Goal: Task Accomplishment & Management: Use online tool/utility

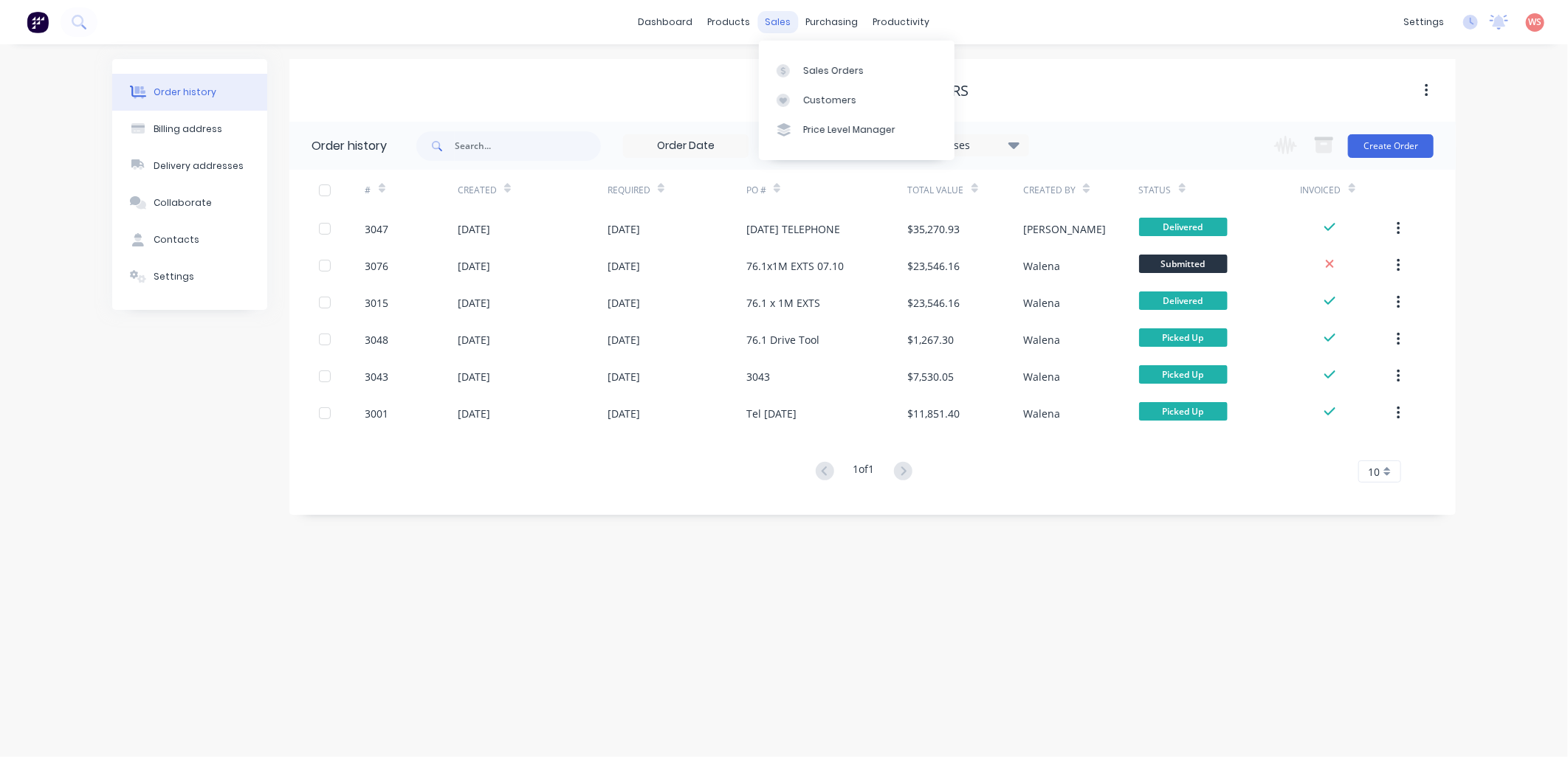
click at [788, 23] on div "sales" at bounding box center [779, 22] width 41 height 22
click at [828, 62] on link "Sales Orders" at bounding box center [857, 70] width 196 height 30
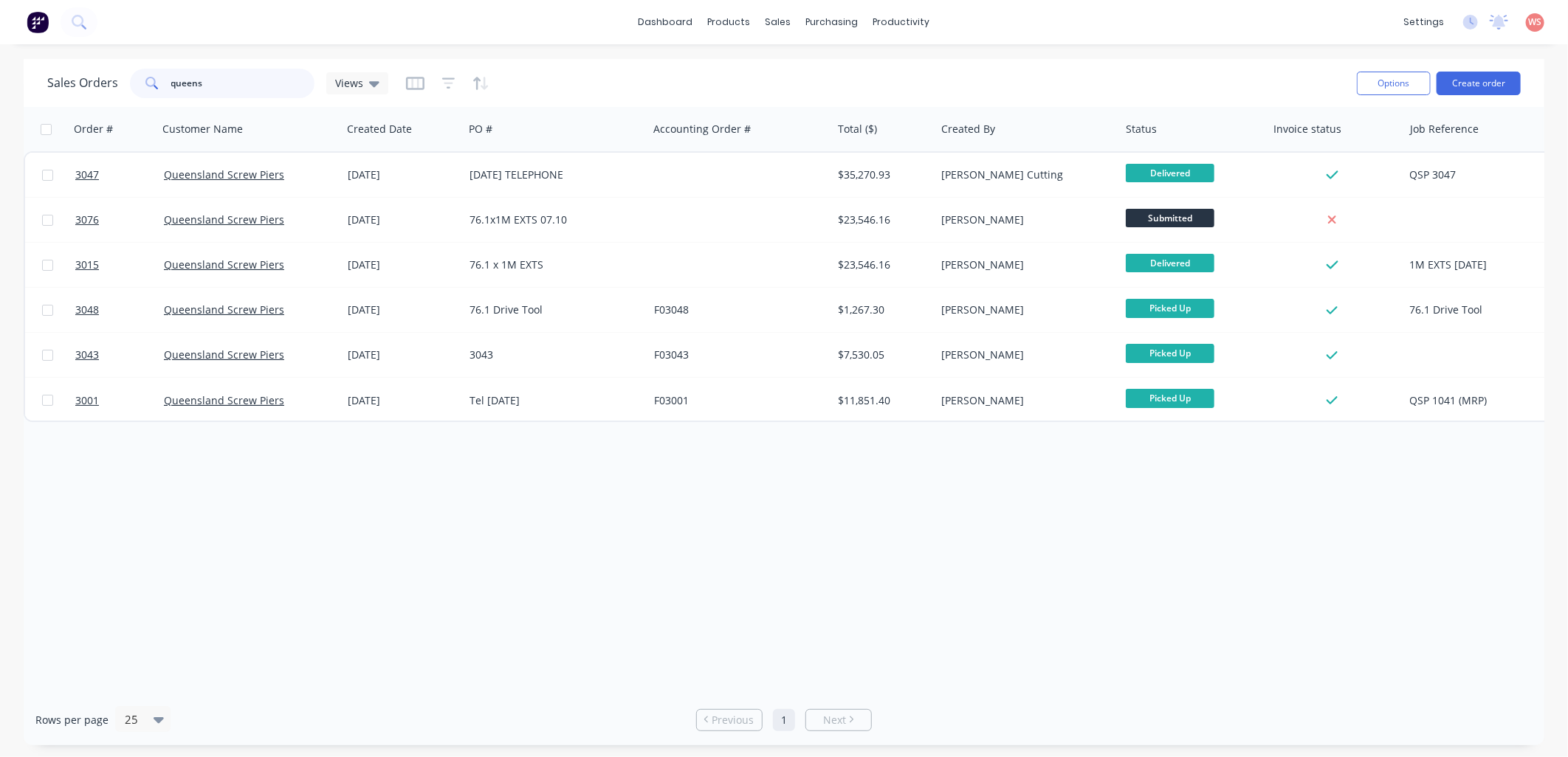
drag, startPoint x: 267, startPoint y: 80, endPoint x: -4, endPoint y: 87, distance: 271.1
click at [0, 87] on html "dashboard products sales purchasing productivity dashboard products Product Cat…" at bounding box center [784, 378] width 1568 height 757
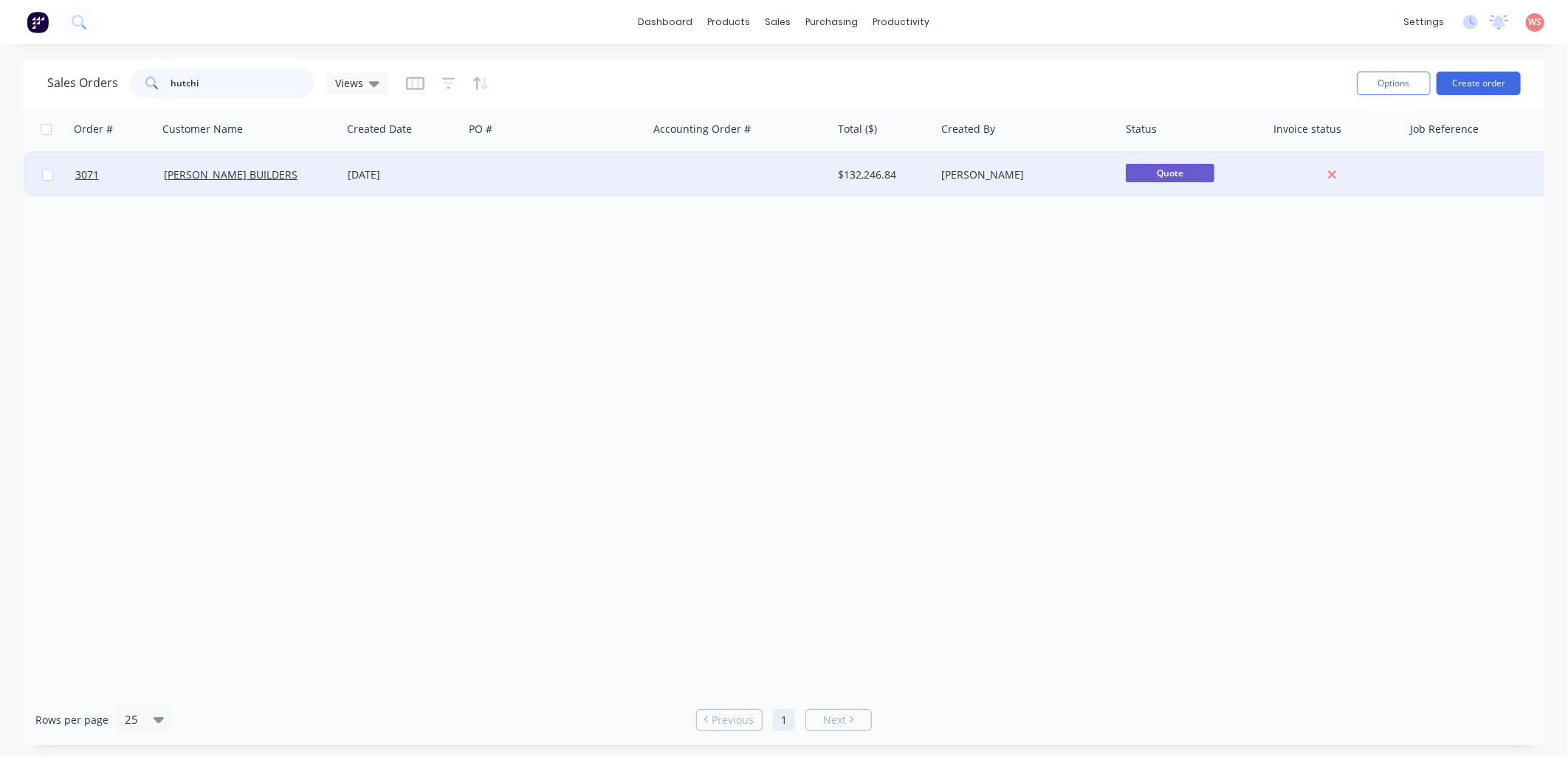
type input "hutchi"
click at [245, 181] on div "[PERSON_NAME] BUILDERS" at bounding box center [246, 175] width 164 height 15
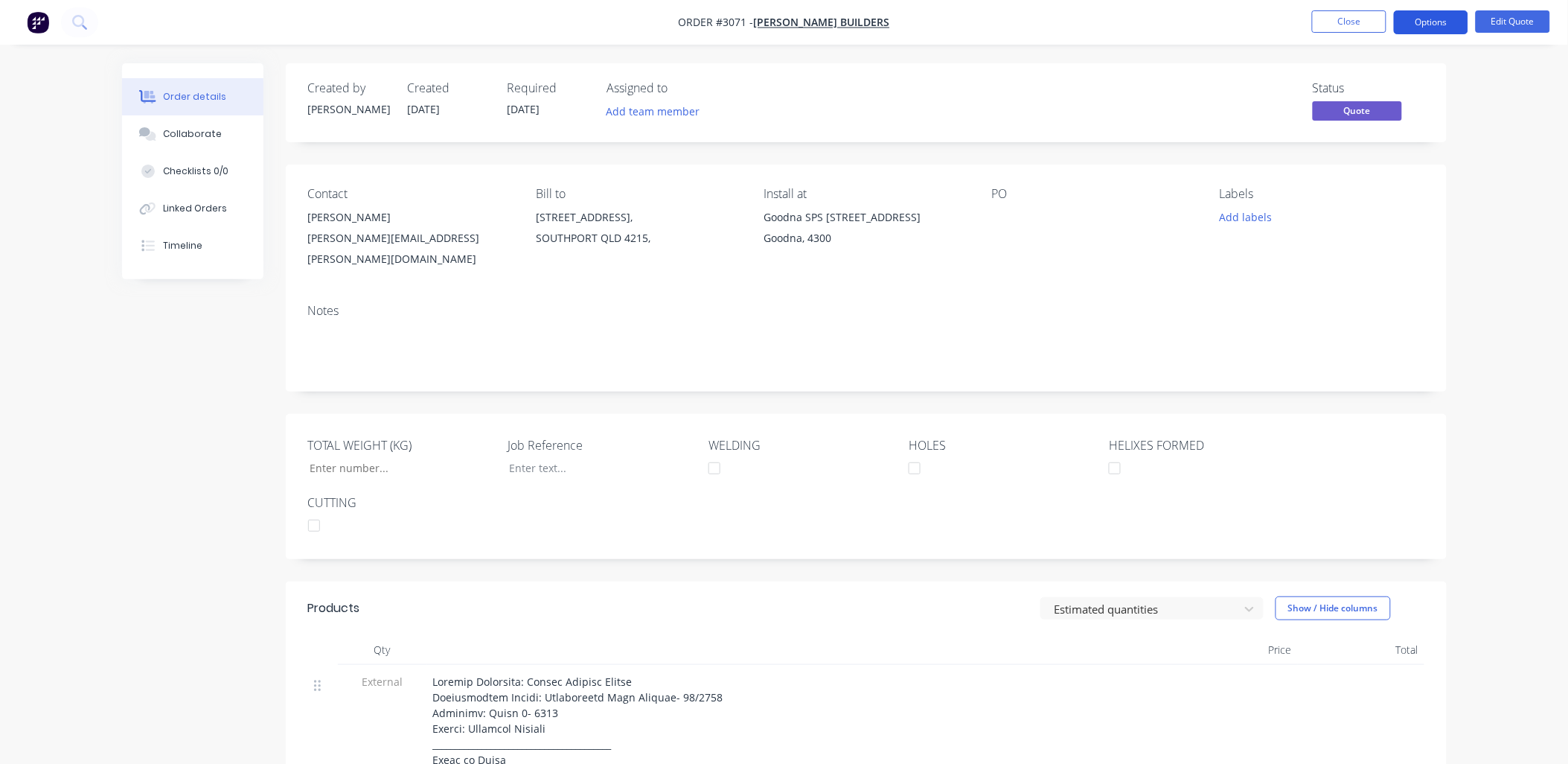
click at [1435, 25] on button "Options" at bounding box center [1431, 22] width 75 height 24
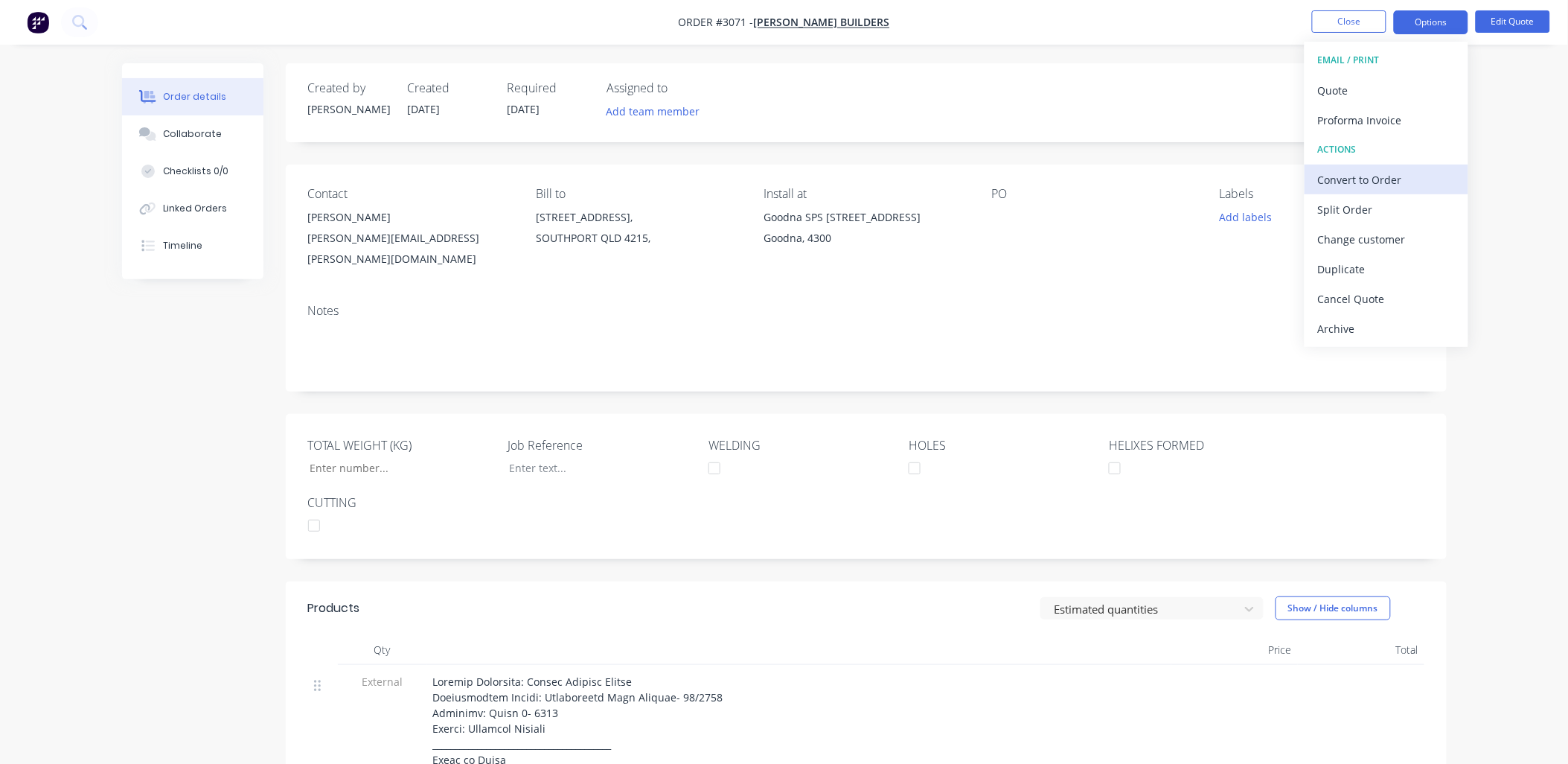
click at [1389, 176] on div "Convert to Order" at bounding box center [1386, 179] width 137 height 21
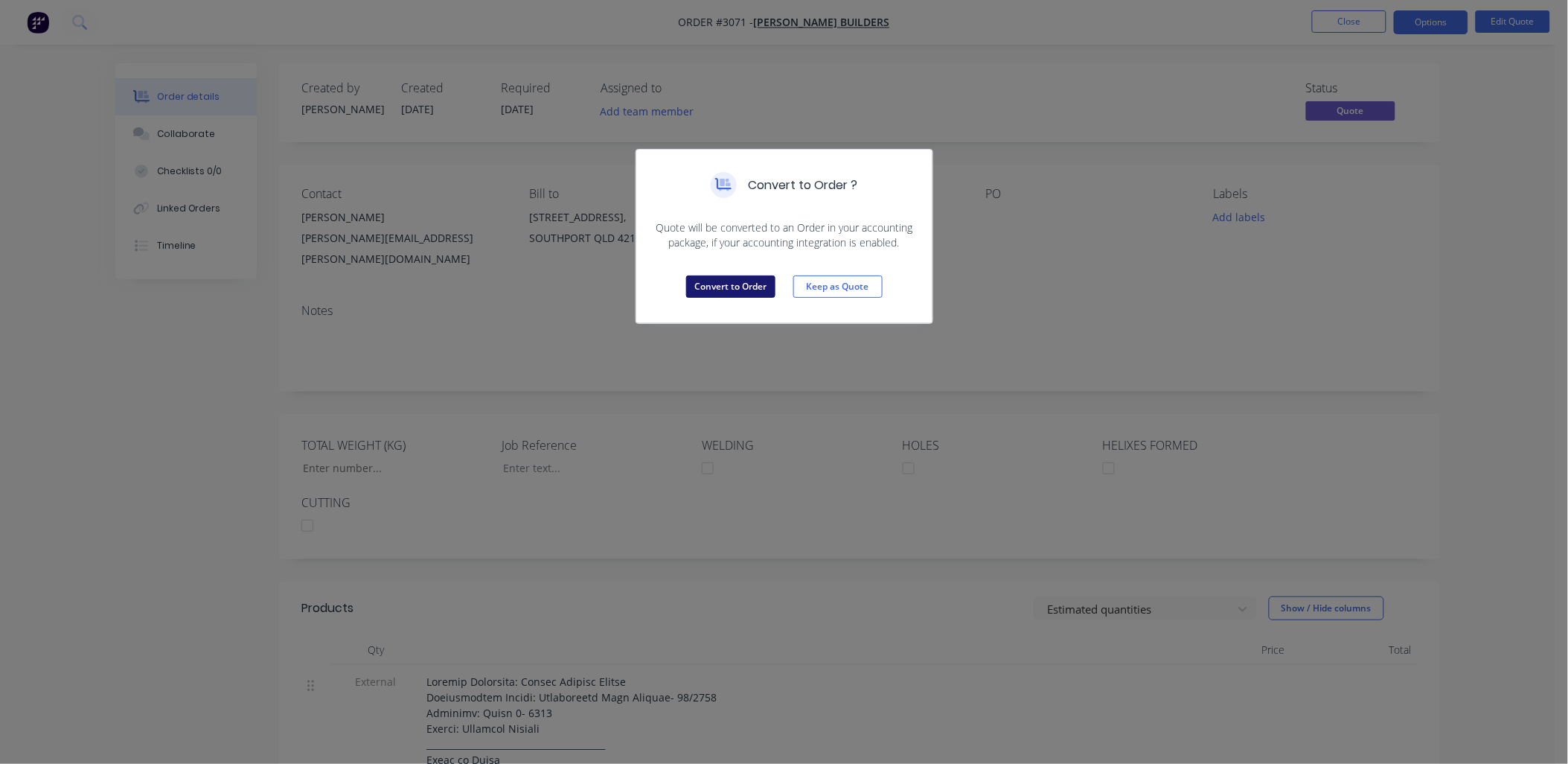
click at [742, 281] on button "Convert to Order" at bounding box center [731, 286] width 90 height 22
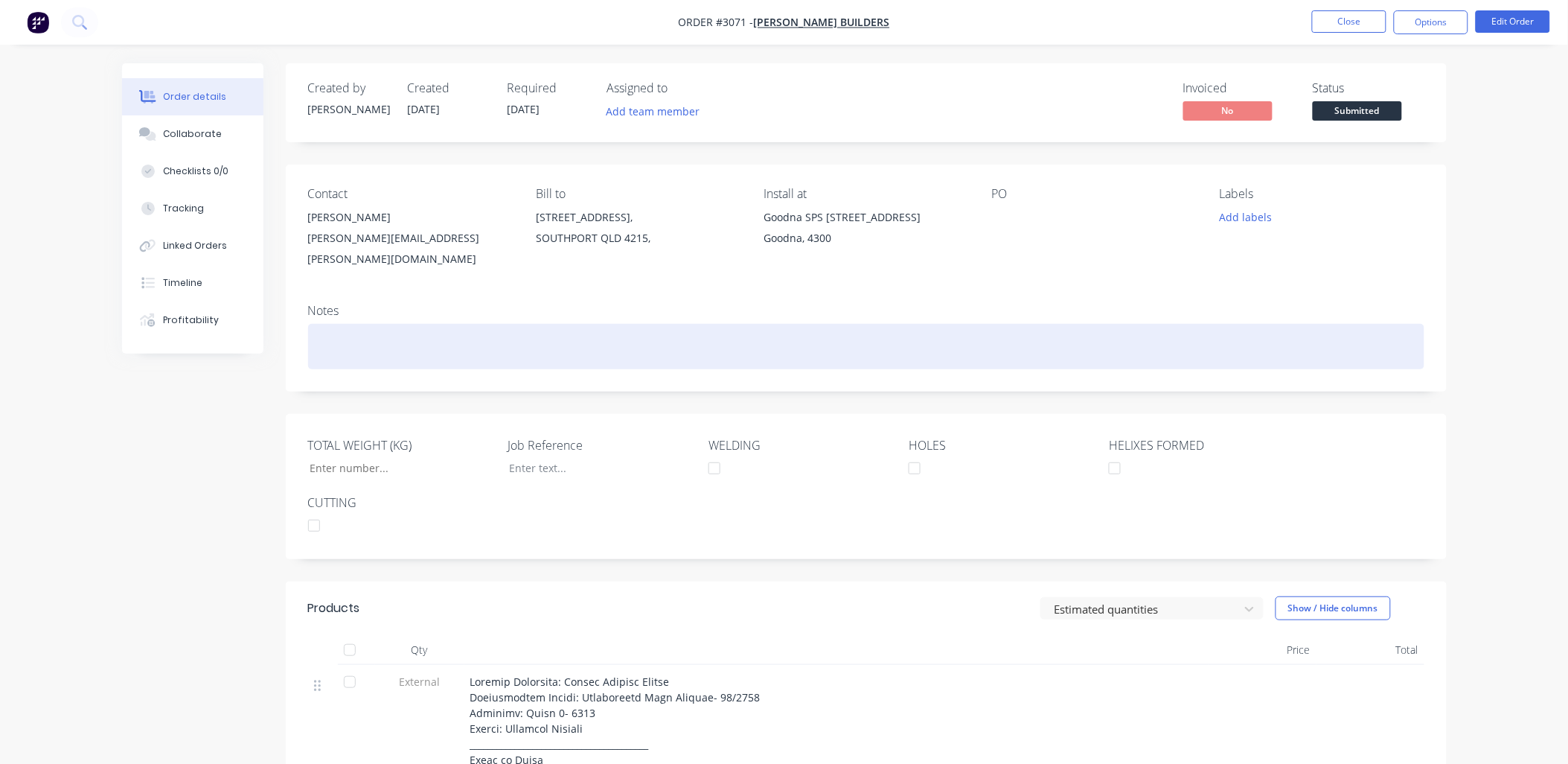
click at [322, 324] on div at bounding box center [867, 347] width 1117 height 46
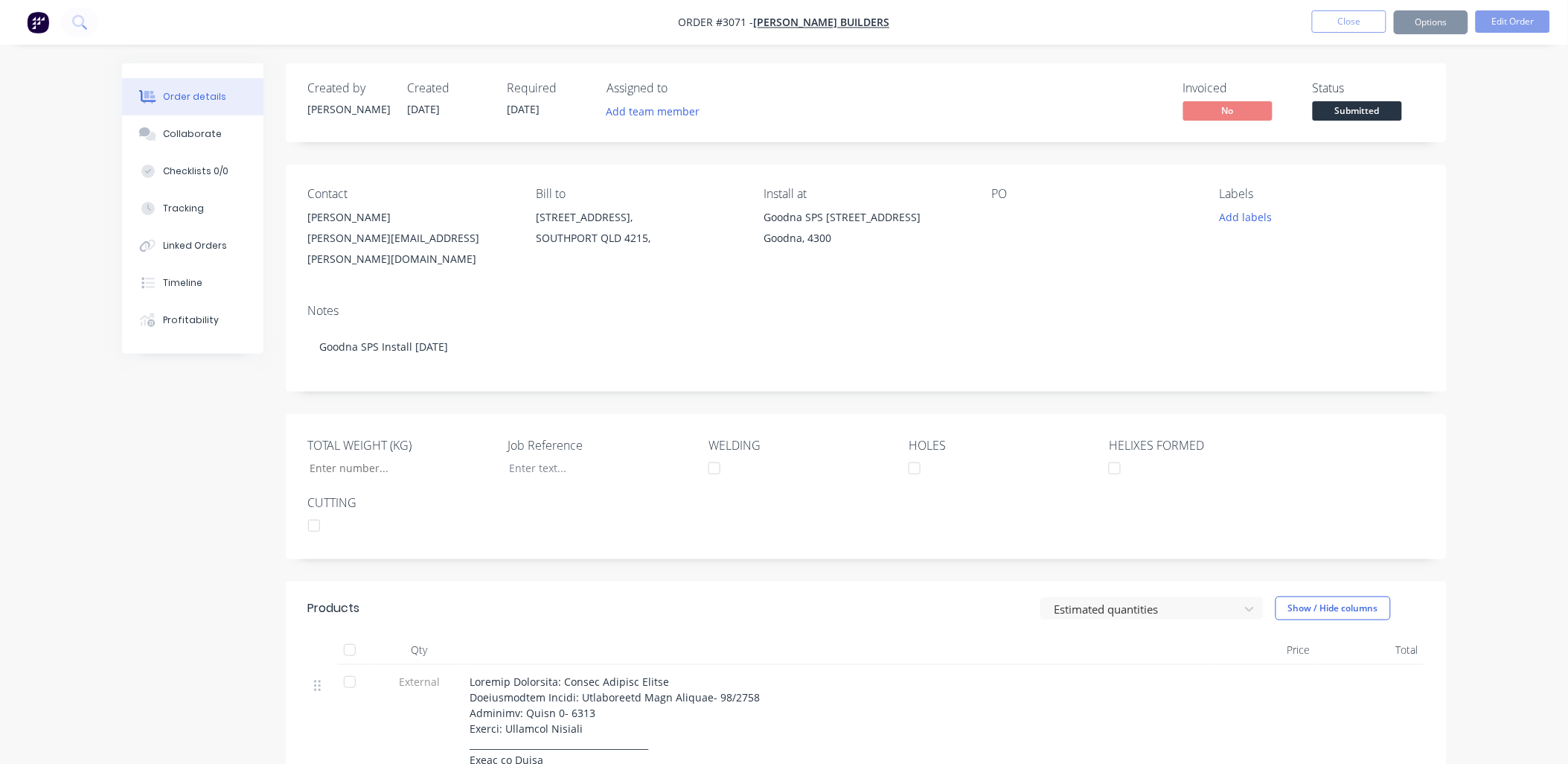
drag, startPoint x: 441, startPoint y: 507, endPoint x: 451, endPoint y: 534, distance: 28.8
click at [451, 534] on div "TOTAL WEIGHT (KG) Job Reference WELDING HOLES HELIXES FORMED CUTTING" at bounding box center [866, 486] width 1161 height 146
click at [1266, 218] on button "Add labels" at bounding box center [1246, 217] width 68 height 20
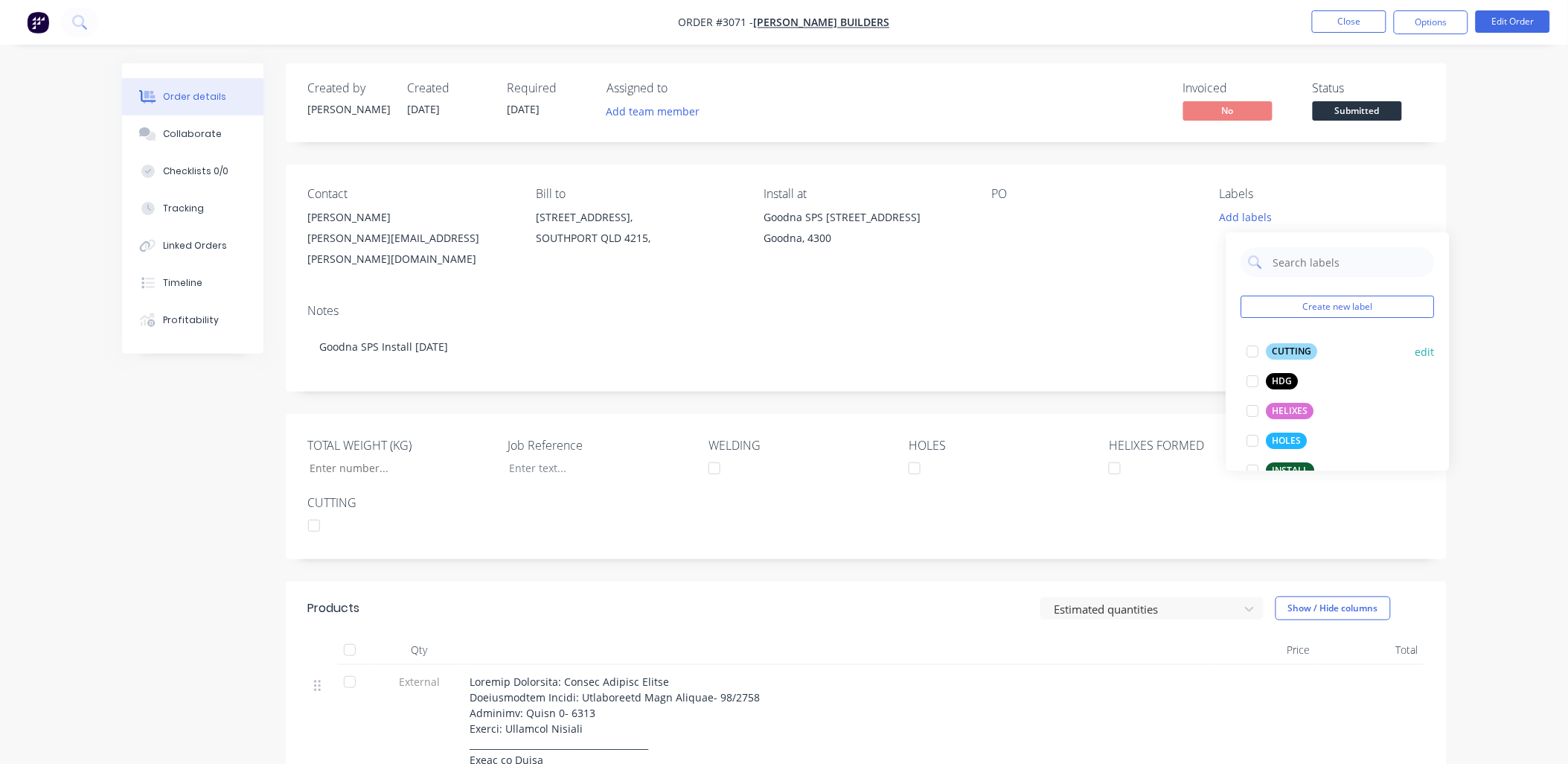
click at [1251, 355] on div at bounding box center [1253, 352] width 30 height 30
click at [1249, 375] on div at bounding box center [1253, 374] width 30 height 30
click at [1253, 408] on div at bounding box center [1253, 404] width 30 height 30
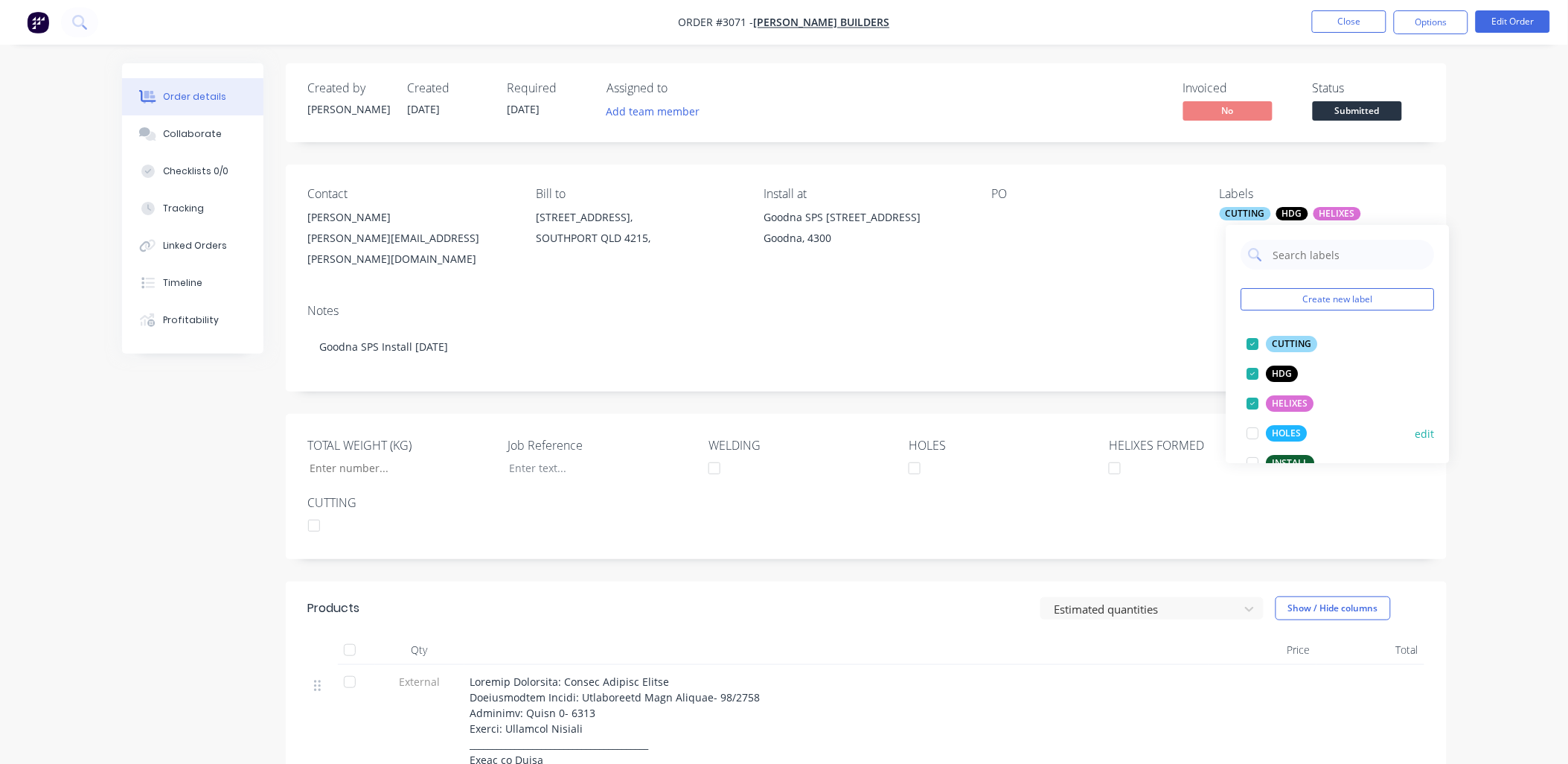
click at [1254, 438] on div at bounding box center [1253, 434] width 30 height 30
